Goal: Complete application form: Complete application form

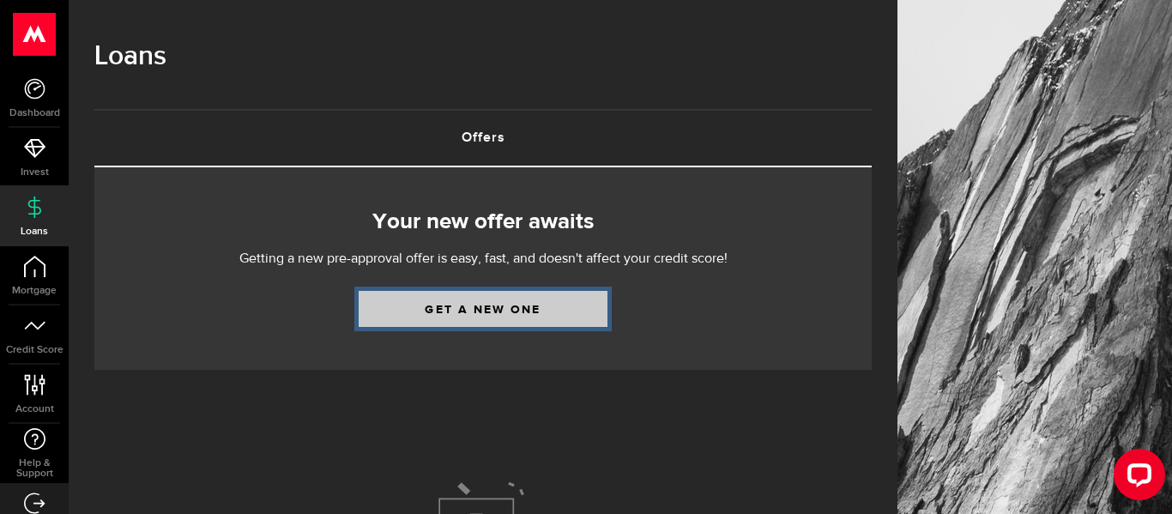
click at [582, 323] on link "Get a new one" at bounding box center [483, 309] width 249 height 36
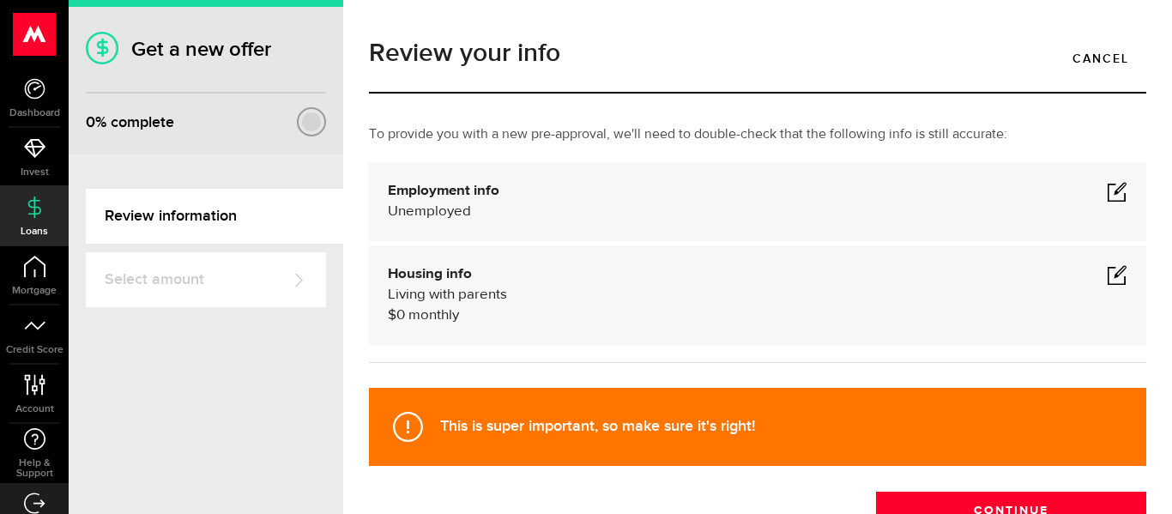
click at [582, 323] on div "Housing info Living with parents $ 0 monthly" at bounding box center [758, 295] width 740 height 62
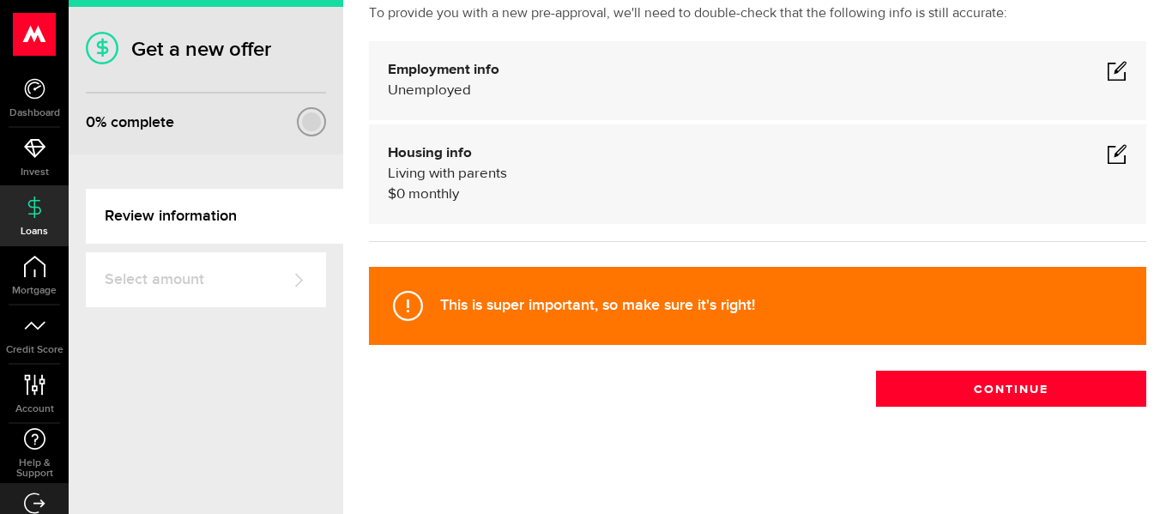
scroll to position [124, 0]
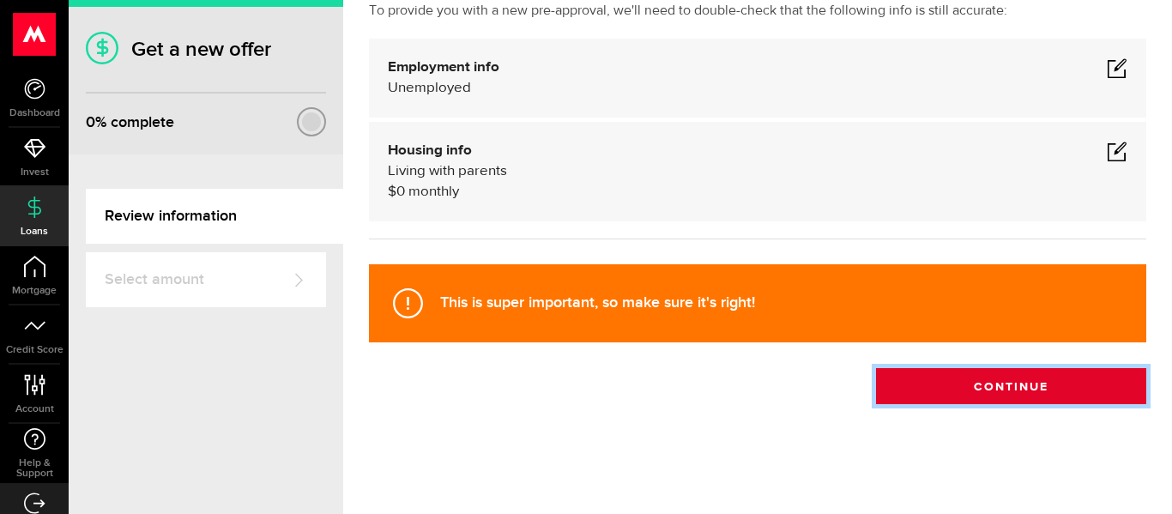
click at [964, 383] on button "Continue" at bounding box center [1011, 386] width 270 height 36
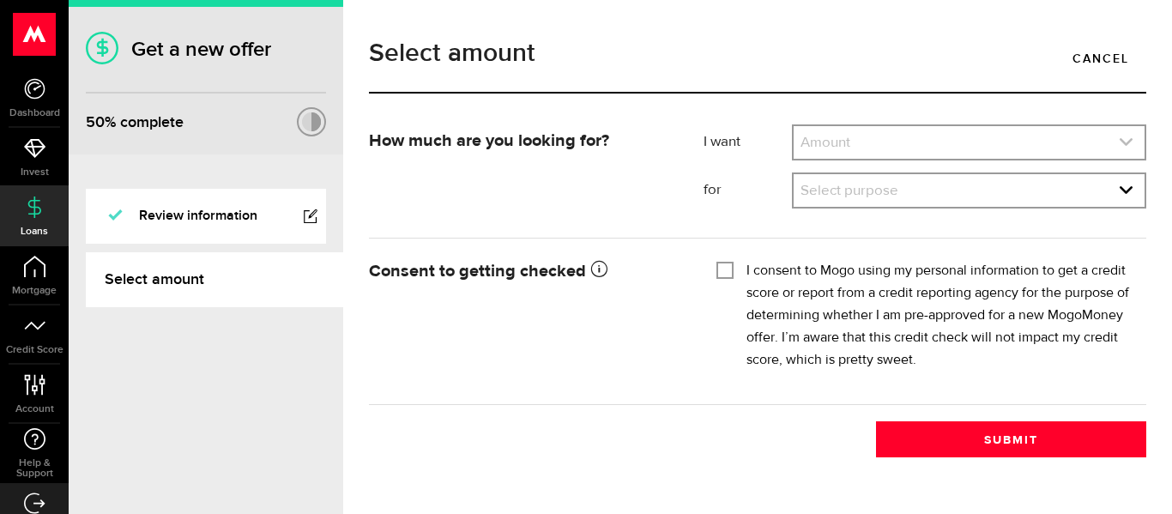
click at [1128, 140] on use "expand select" at bounding box center [1126, 142] width 13 height 8
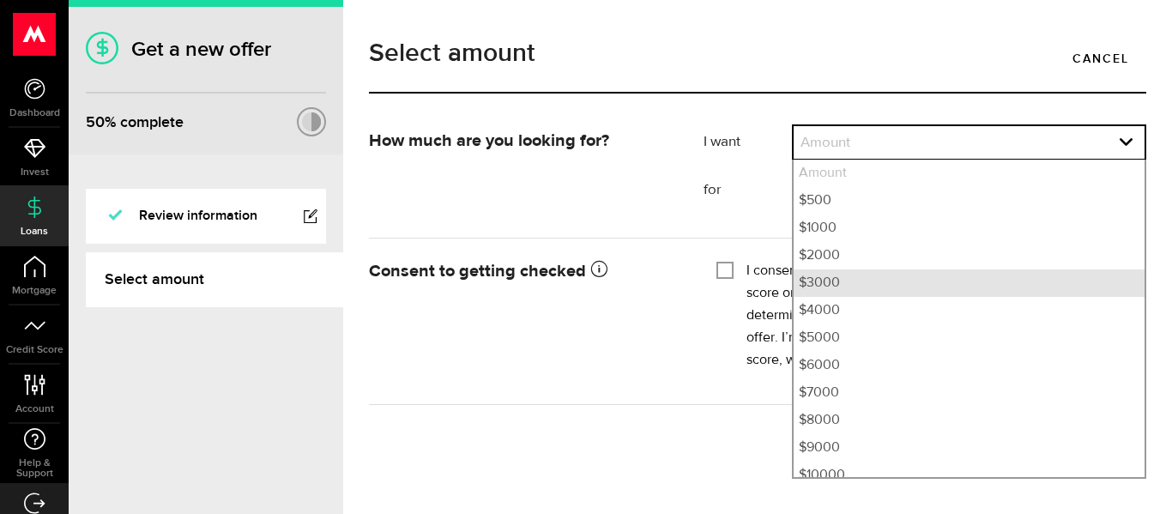
click at [966, 275] on li "$3000" at bounding box center [969, 282] width 351 height 27
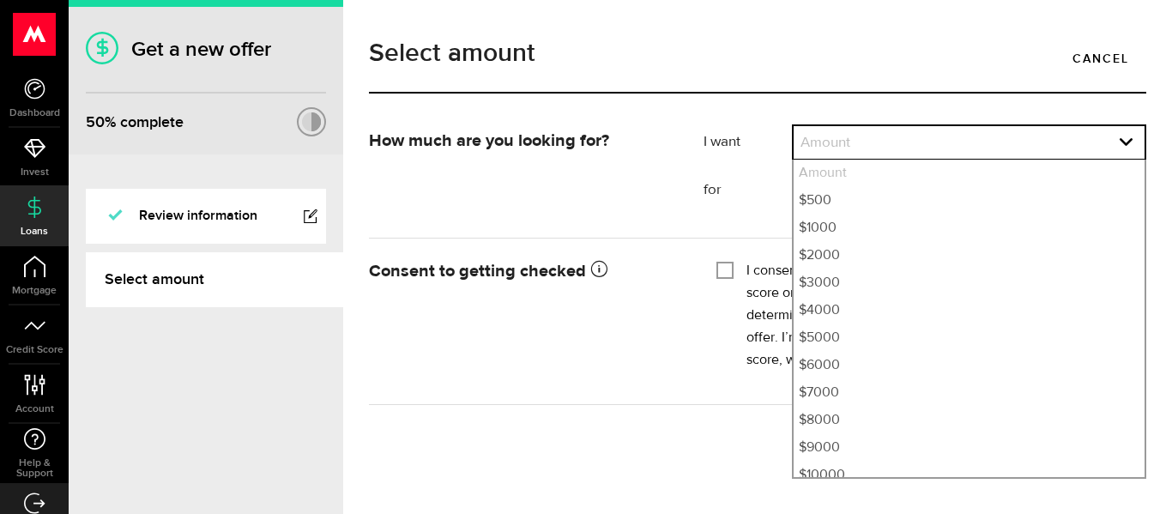
select select "3000"
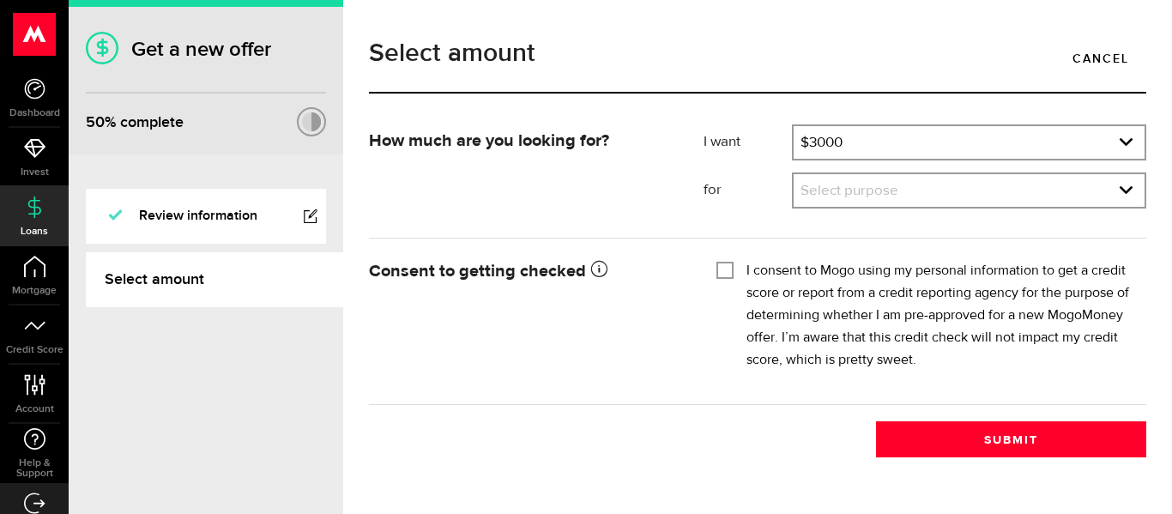
click at [987, 172] on div "Select purpose Select purpose Credit Card Refinancing/Pay Off Credit Cards Debt…" at bounding box center [969, 190] width 354 height 36
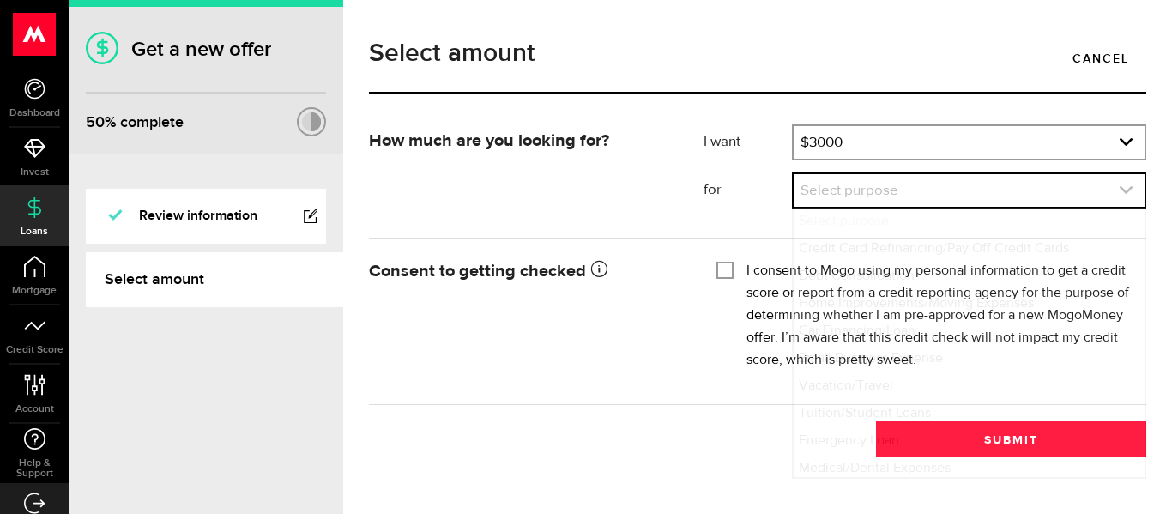
click at [988, 180] on link "expand select" at bounding box center [969, 190] width 351 height 33
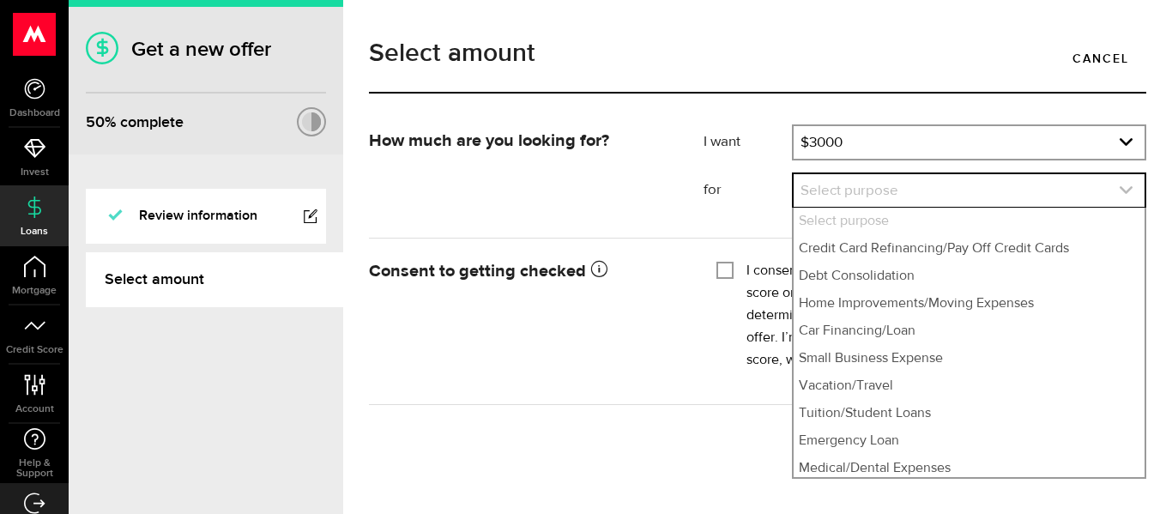
select select "Debt Consolidation"
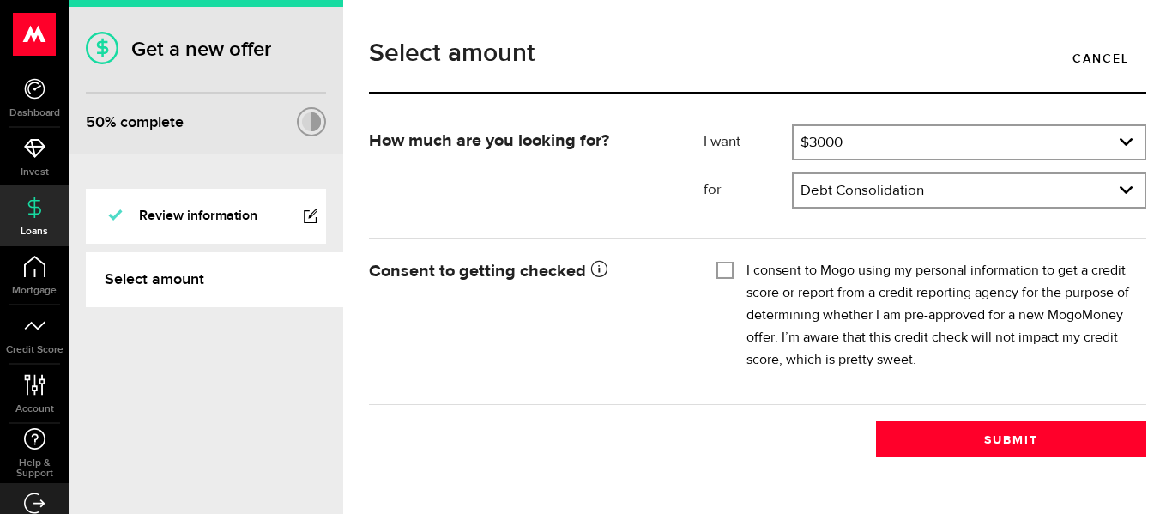
click at [719, 279] on div "I consent to Mogo using my personal information to get a credit score or report…" at bounding box center [924, 316] width 417 height 112
click at [727, 269] on input "I consent to Mogo using my personal information to get a credit score or report…" at bounding box center [724, 268] width 17 height 17
checkbox input "true"
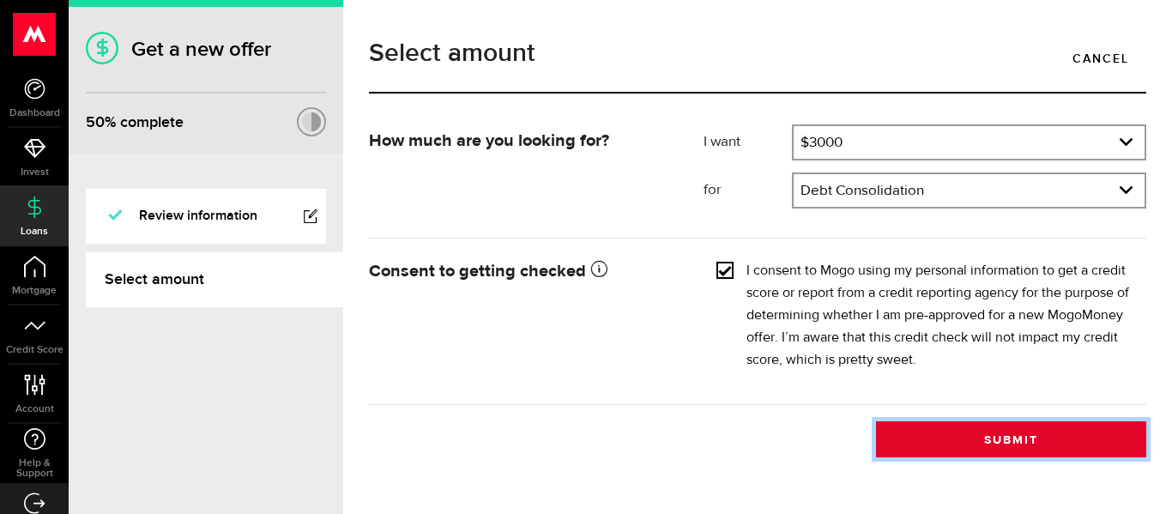
click at [1030, 443] on button "Submit" at bounding box center [1011, 439] width 270 height 36
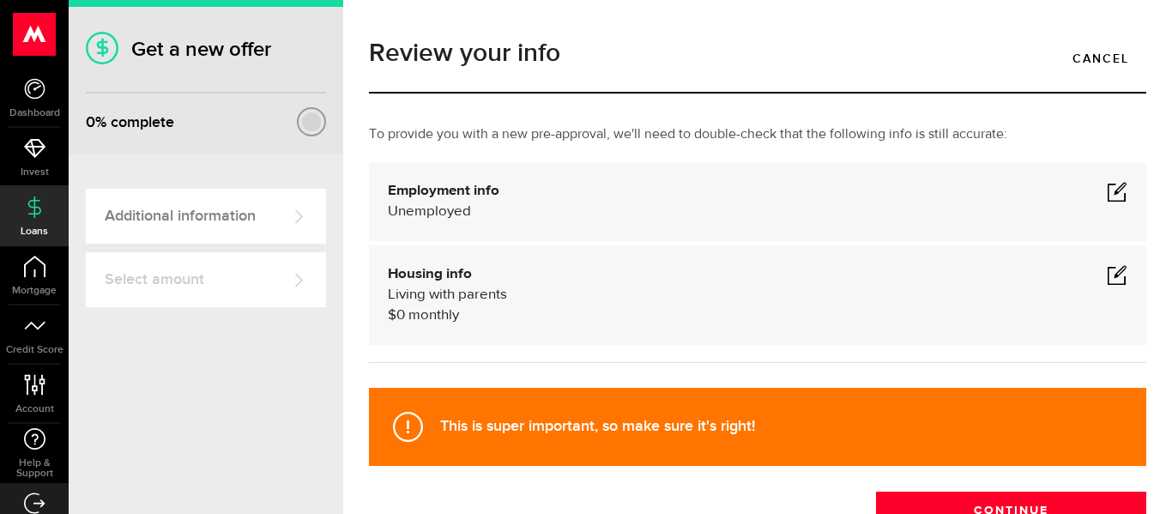
scroll to position [124, 0]
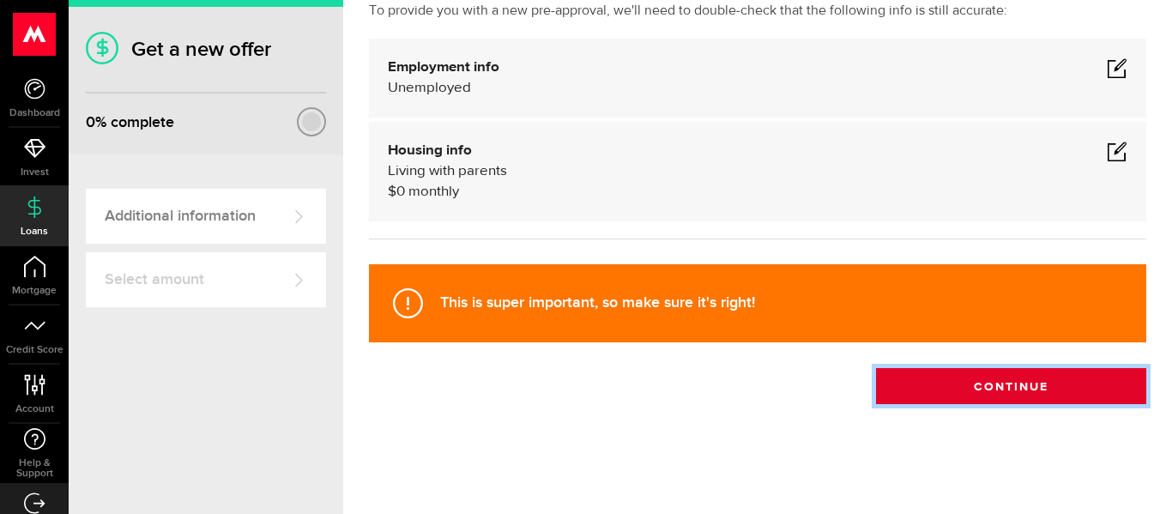
click at [961, 396] on button "Continue" at bounding box center [1011, 386] width 270 height 36
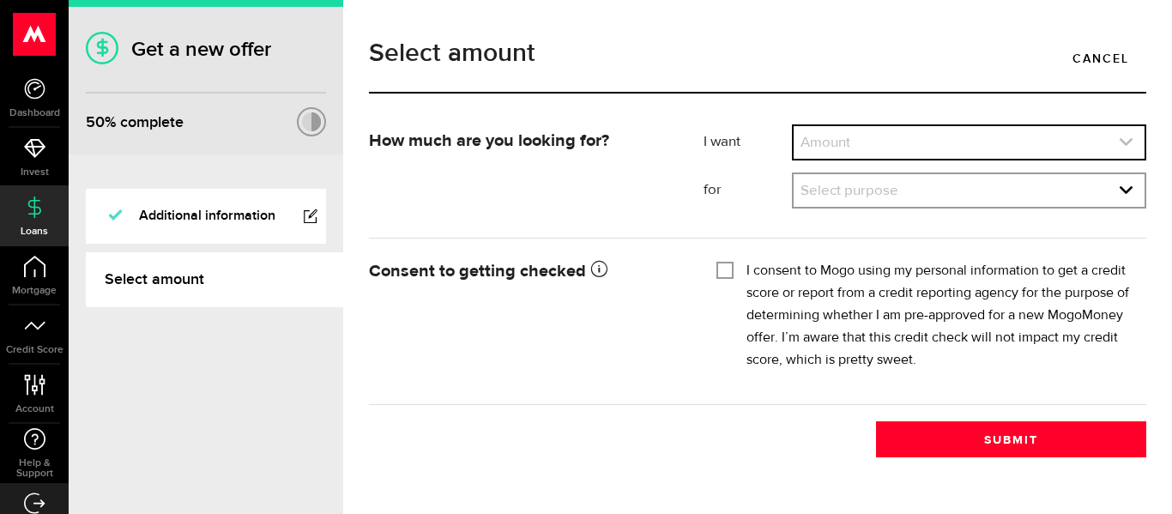
click at [1024, 158] on link "expand select" at bounding box center [969, 142] width 351 height 33
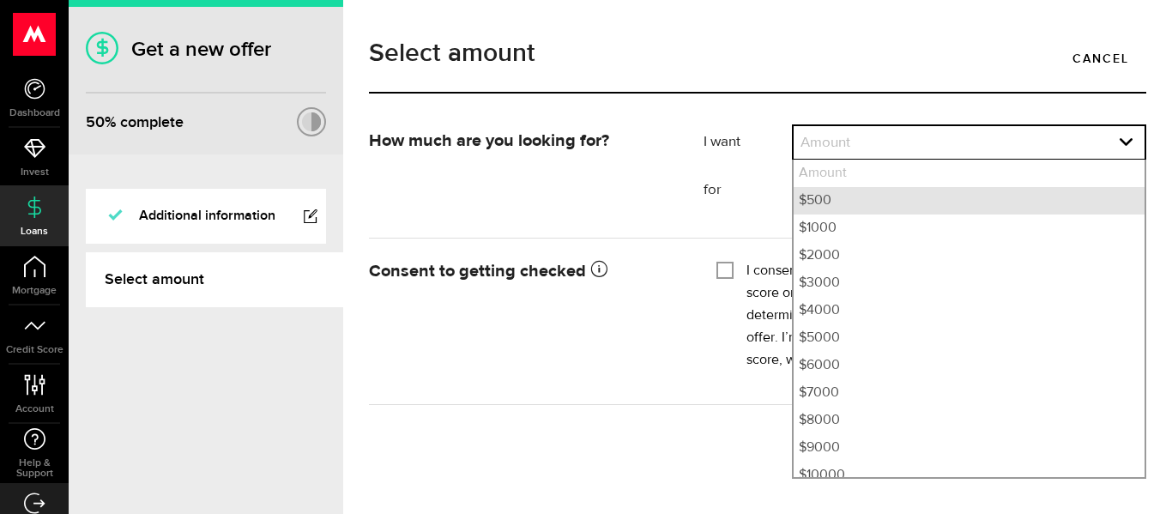
click at [972, 190] on li "$500" at bounding box center [969, 200] width 351 height 27
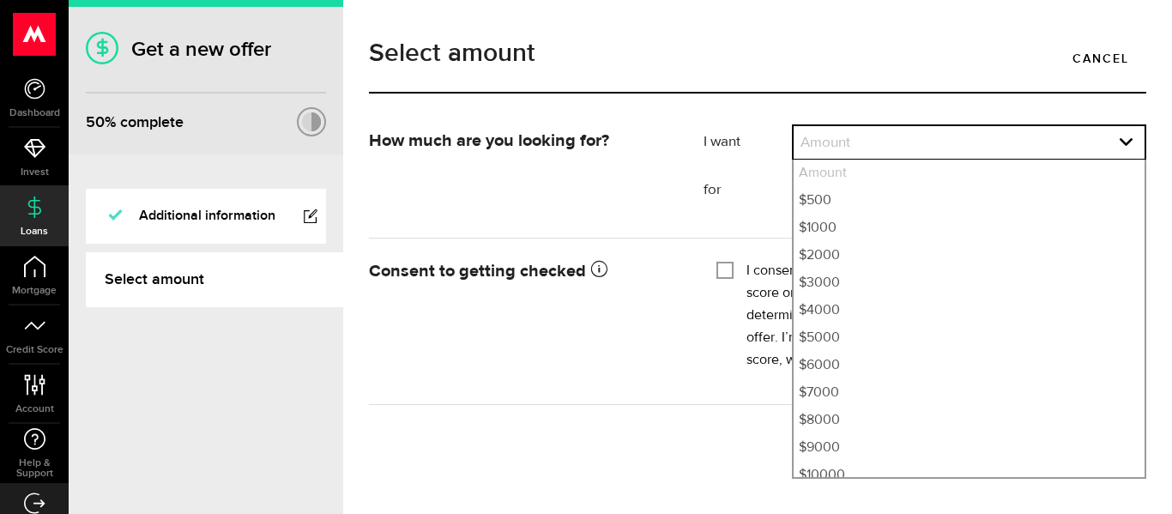
select select "500"
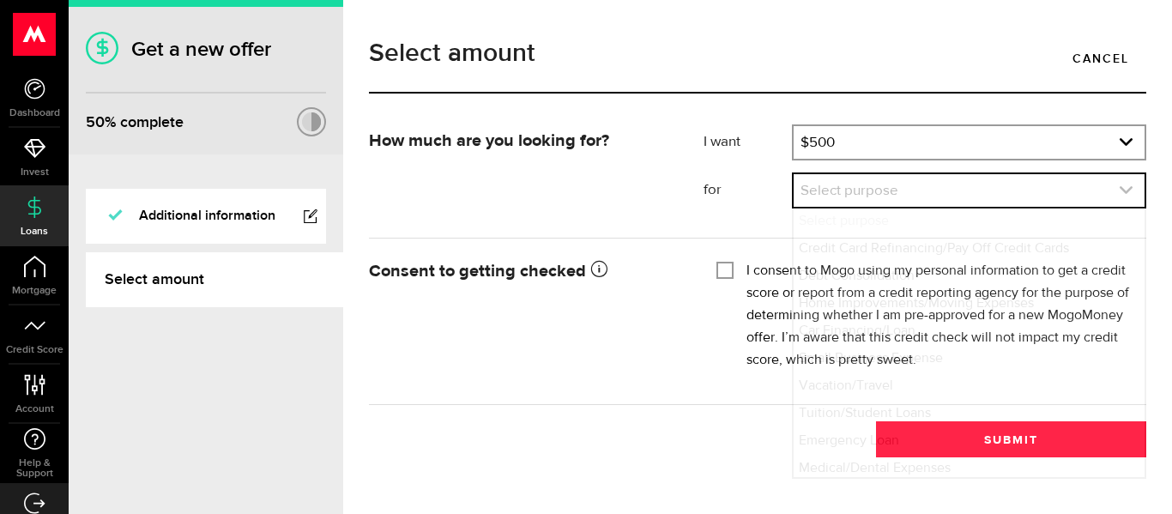
click at [969, 200] on link "expand select" at bounding box center [969, 190] width 351 height 33
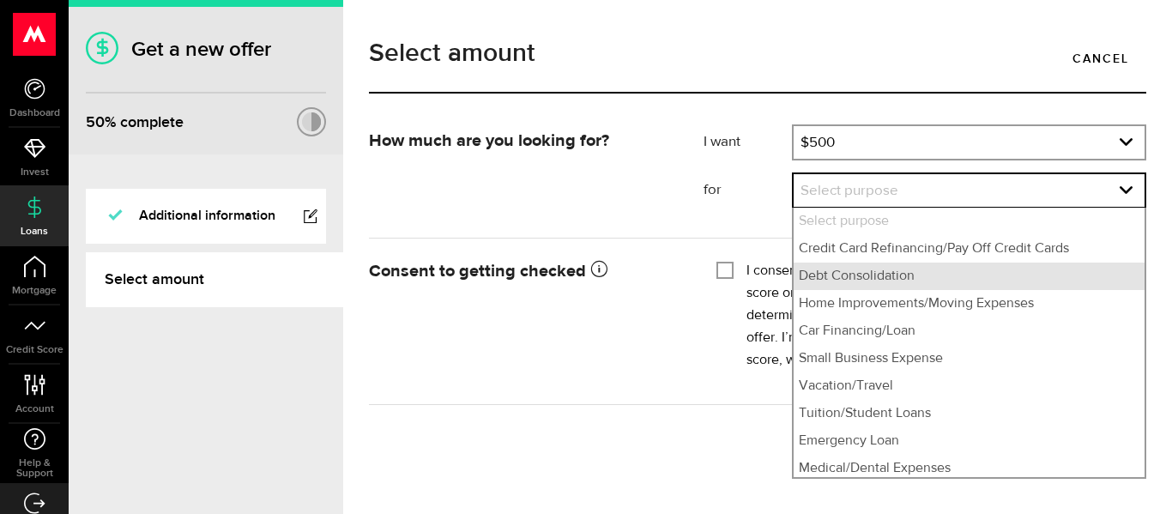
click at [929, 273] on li "Debt Consolidation" at bounding box center [969, 276] width 351 height 27
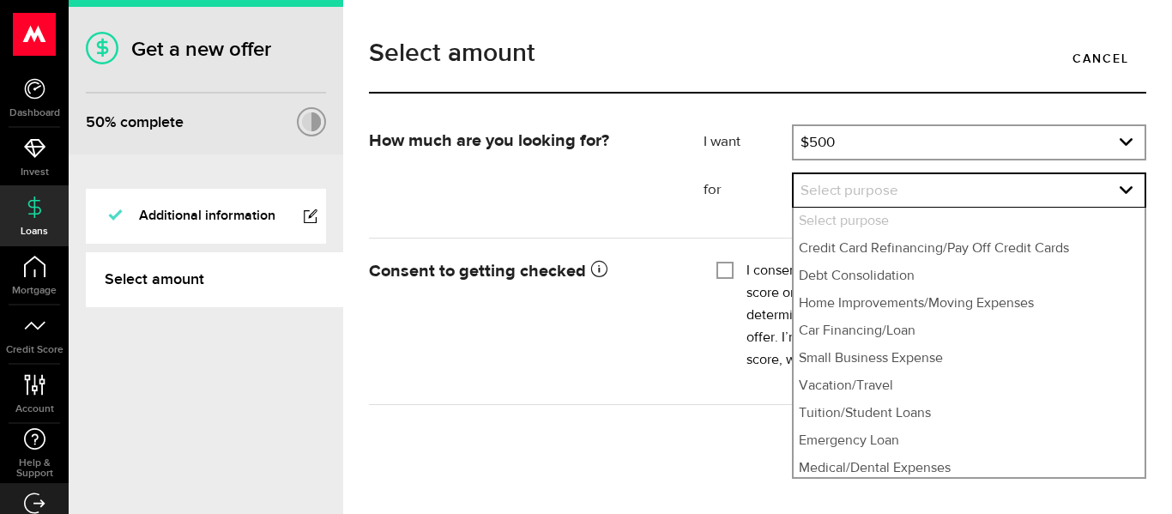
select select "Debt Consolidation"
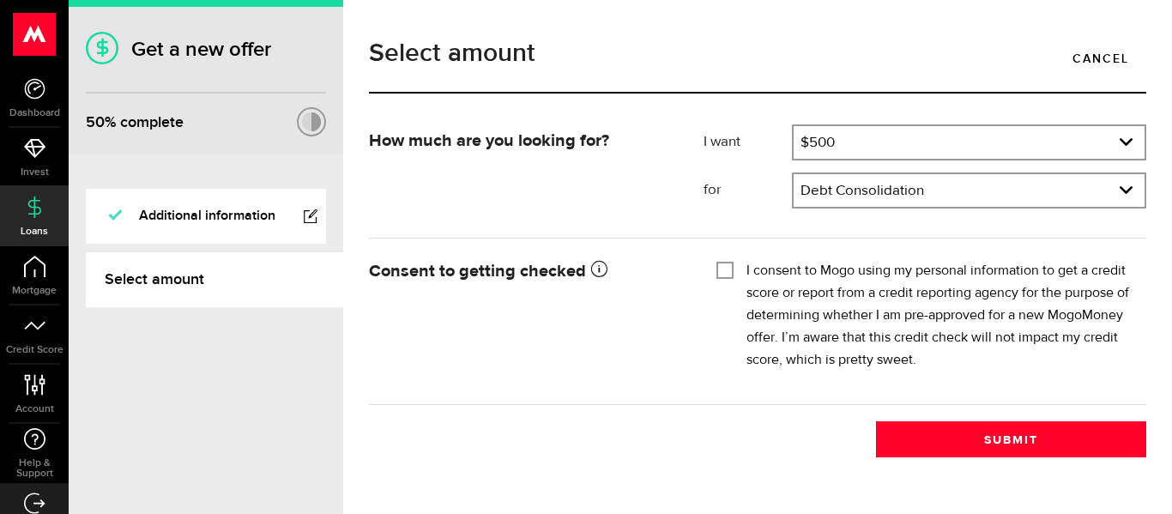
click at [718, 282] on div "I consent to Mogo using my personal information to get a credit score or report…" at bounding box center [924, 316] width 417 height 112
click at [722, 280] on div "I consent to Mogo using my personal information to get a credit score or report…" at bounding box center [924, 316] width 417 height 112
click at [725, 264] on input "I consent to Mogo using my personal information to get a credit score or report…" at bounding box center [724, 268] width 17 height 17
checkbox input "true"
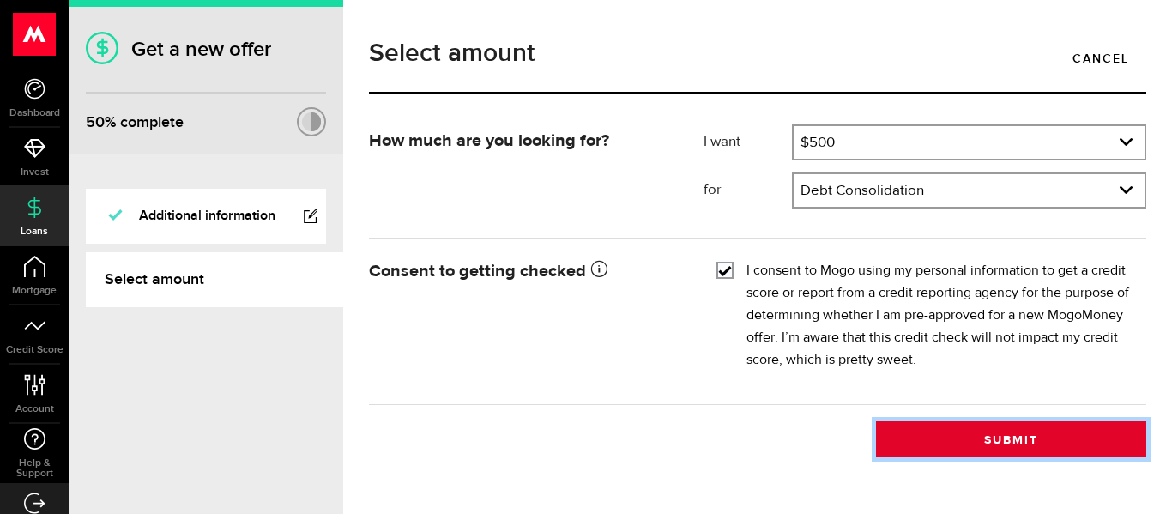
click at [973, 438] on button "Submit" at bounding box center [1011, 439] width 270 height 36
